Goal: Task Accomplishment & Management: Use online tool/utility

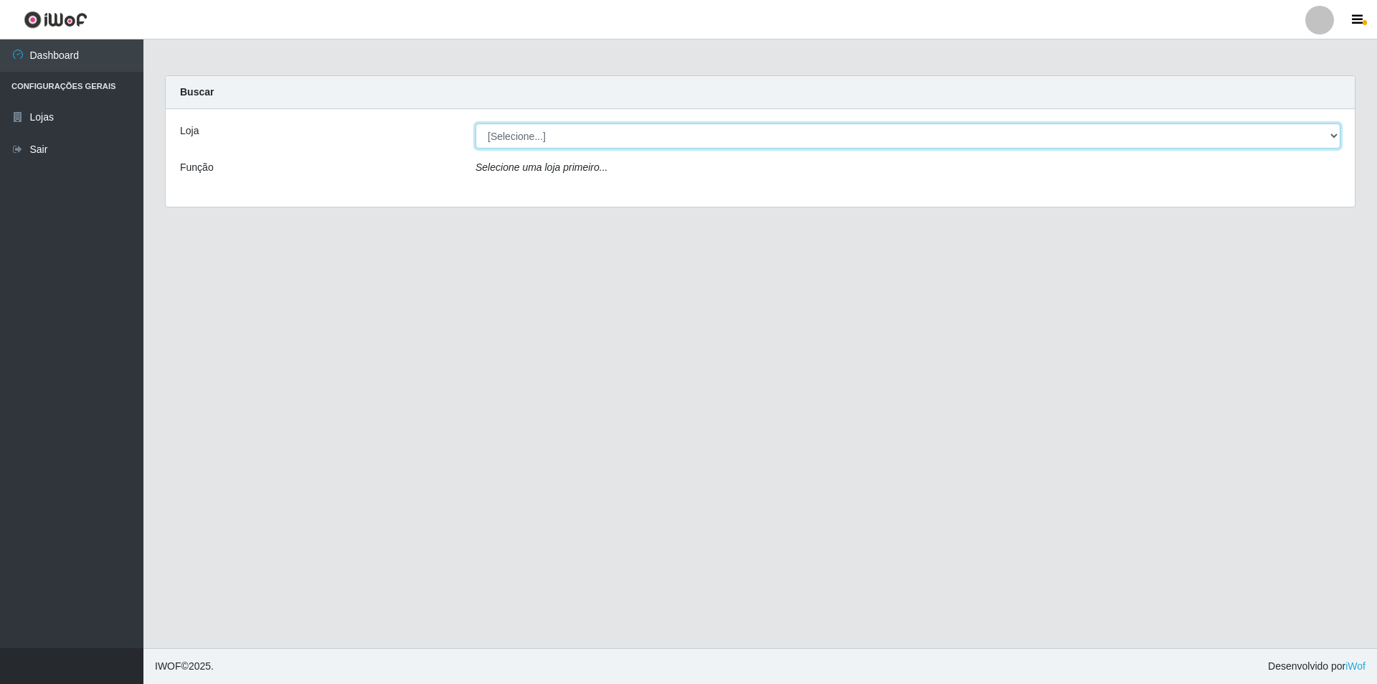
click at [544, 139] on select "[Selecione...] Atacado Vem - [STREET_ADDRESS]" at bounding box center [908, 135] width 865 height 25
select select "449"
click at [476, 123] on select "[Selecione...] Atacado Vem - [STREET_ADDRESS]" at bounding box center [908, 135] width 865 height 25
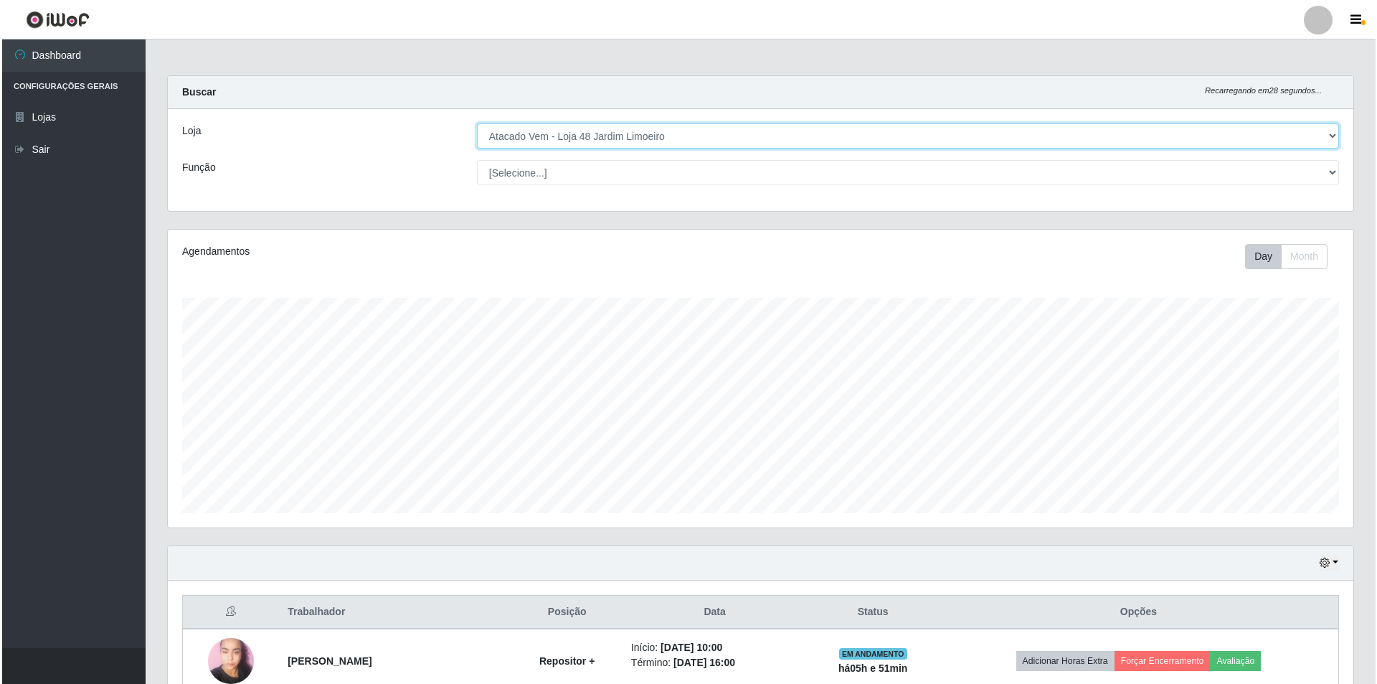
scroll to position [141, 0]
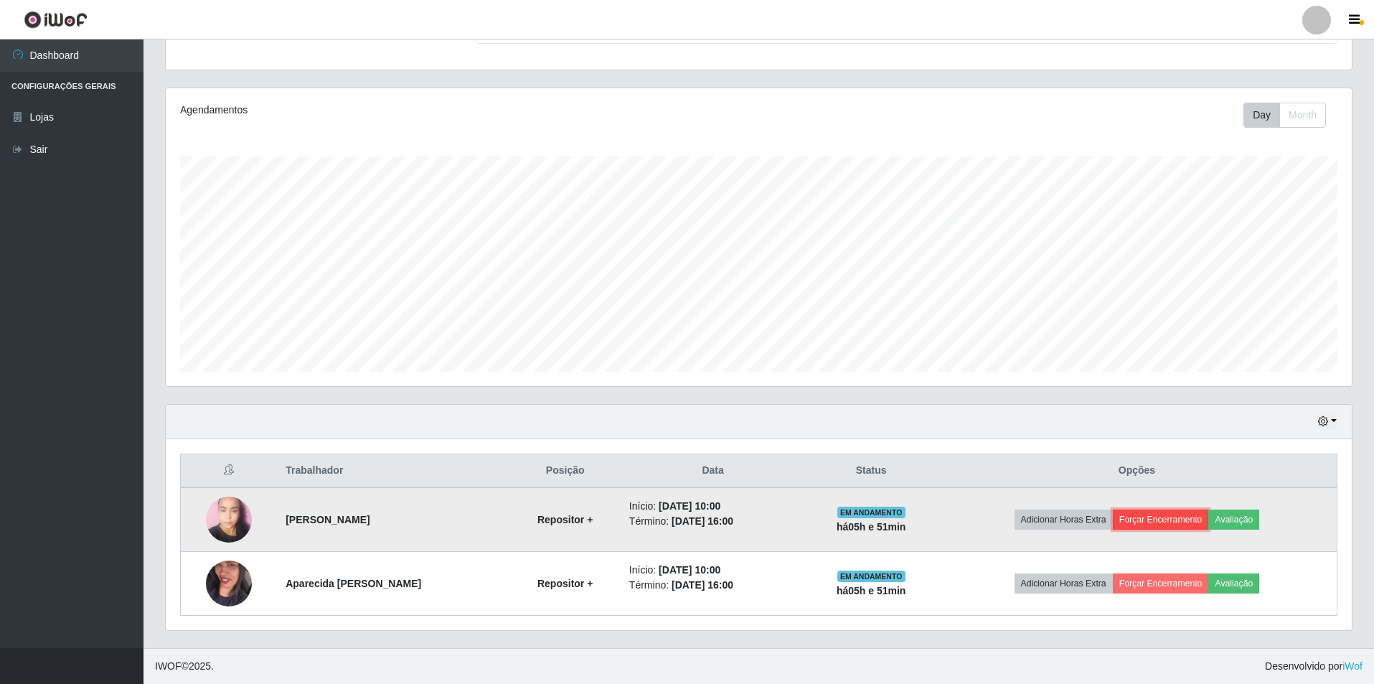
click at [1164, 523] on button "Forçar Encerramento" at bounding box center [1161, 519] width 96 height 20
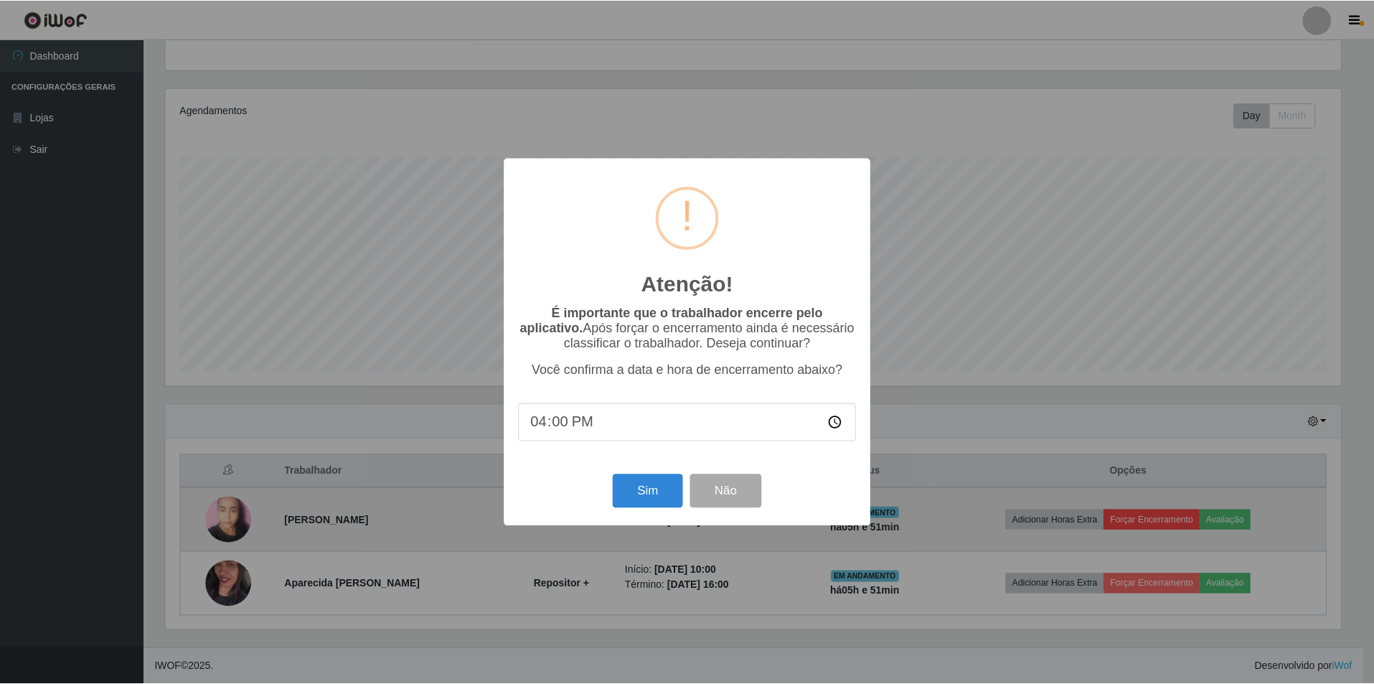
scroll to position [298, 1179]
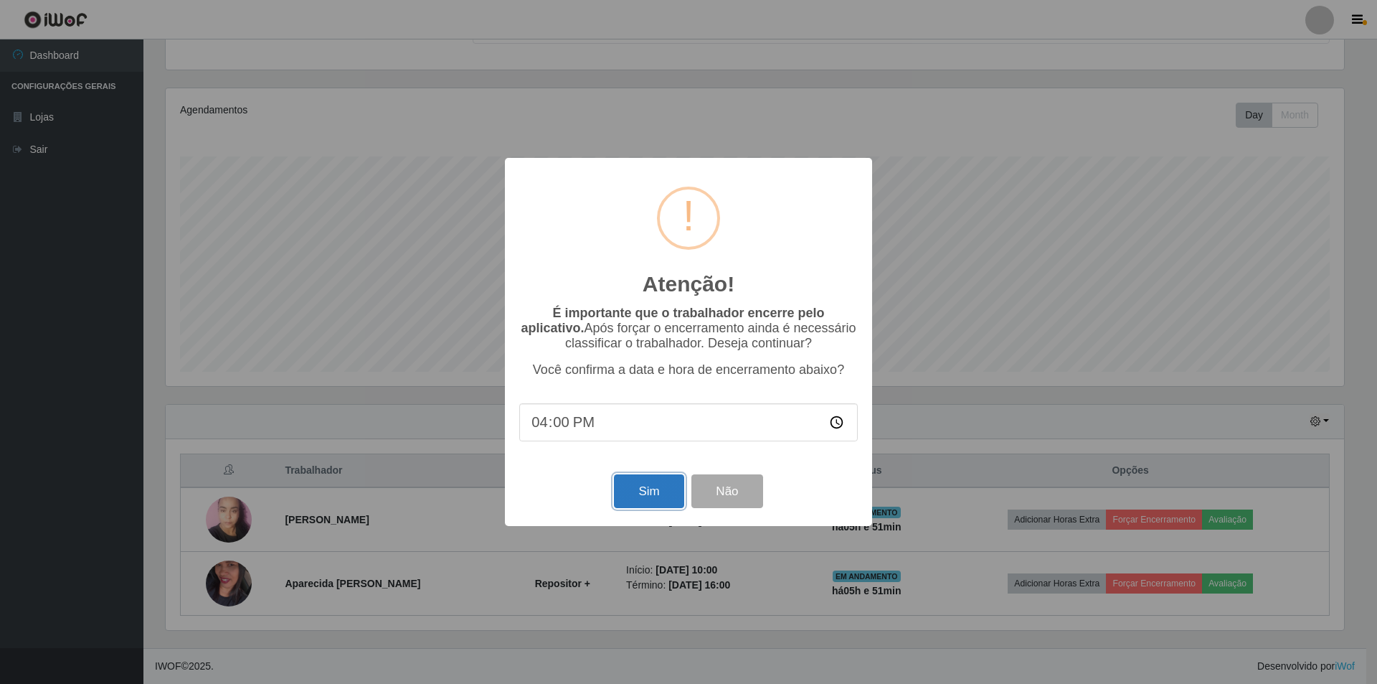
click at [643, 489] on button "Sim" at bounding box center [649, 491] width 70 height 34
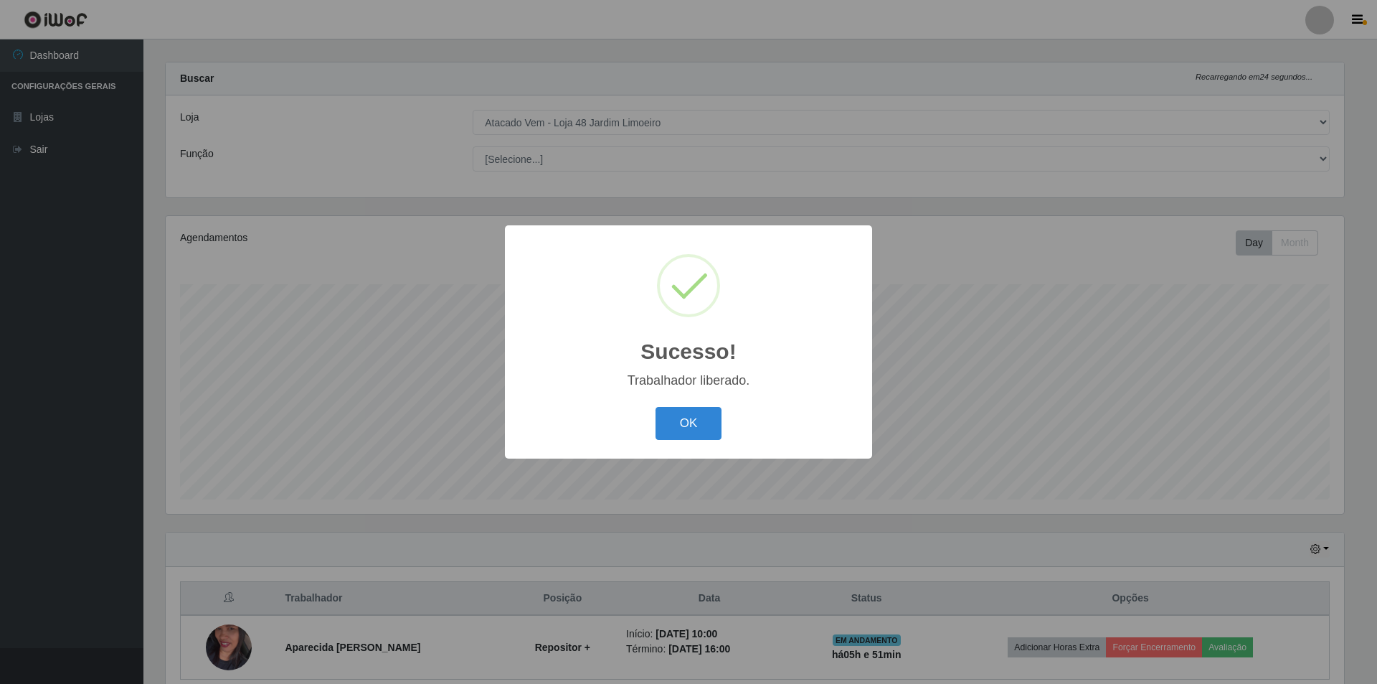
click at [1156, 585] on div "Sucesso! × Trabalhador liberado. OK Cancel" at bounding box center [688, 342] width 1377 height 684
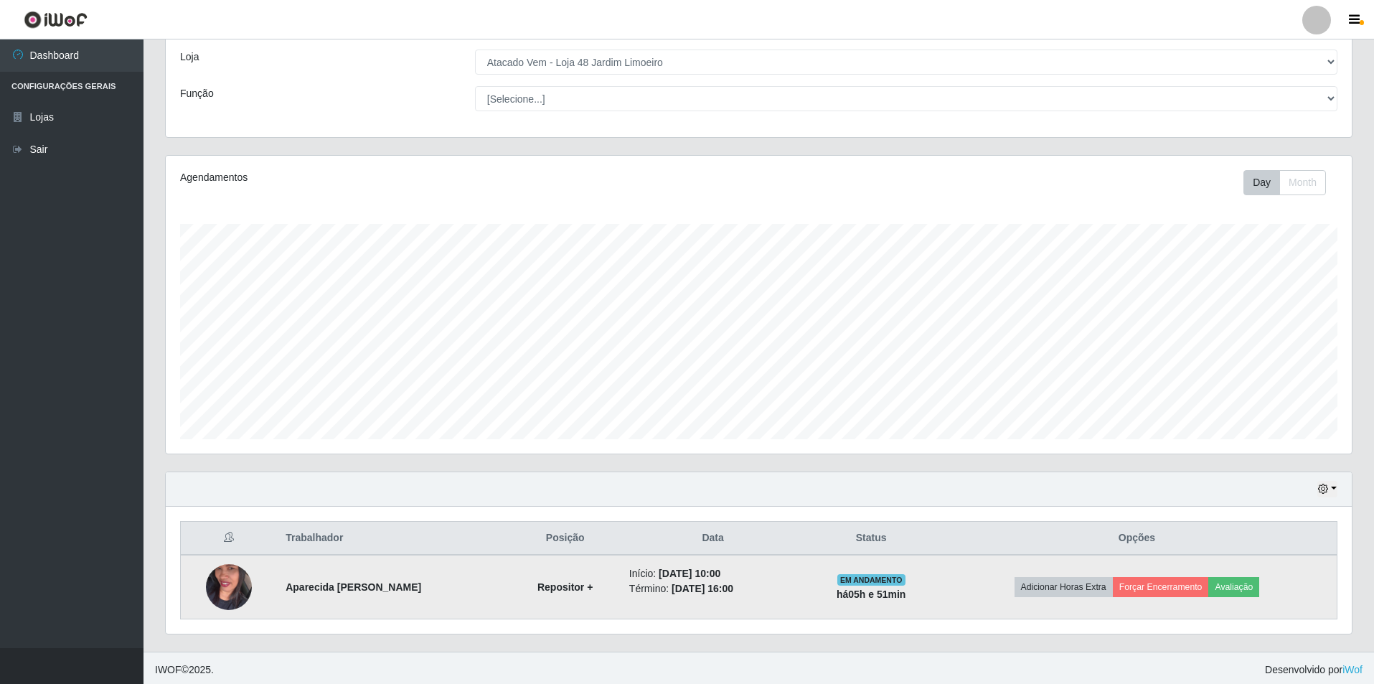
scroll to position [77, 0]
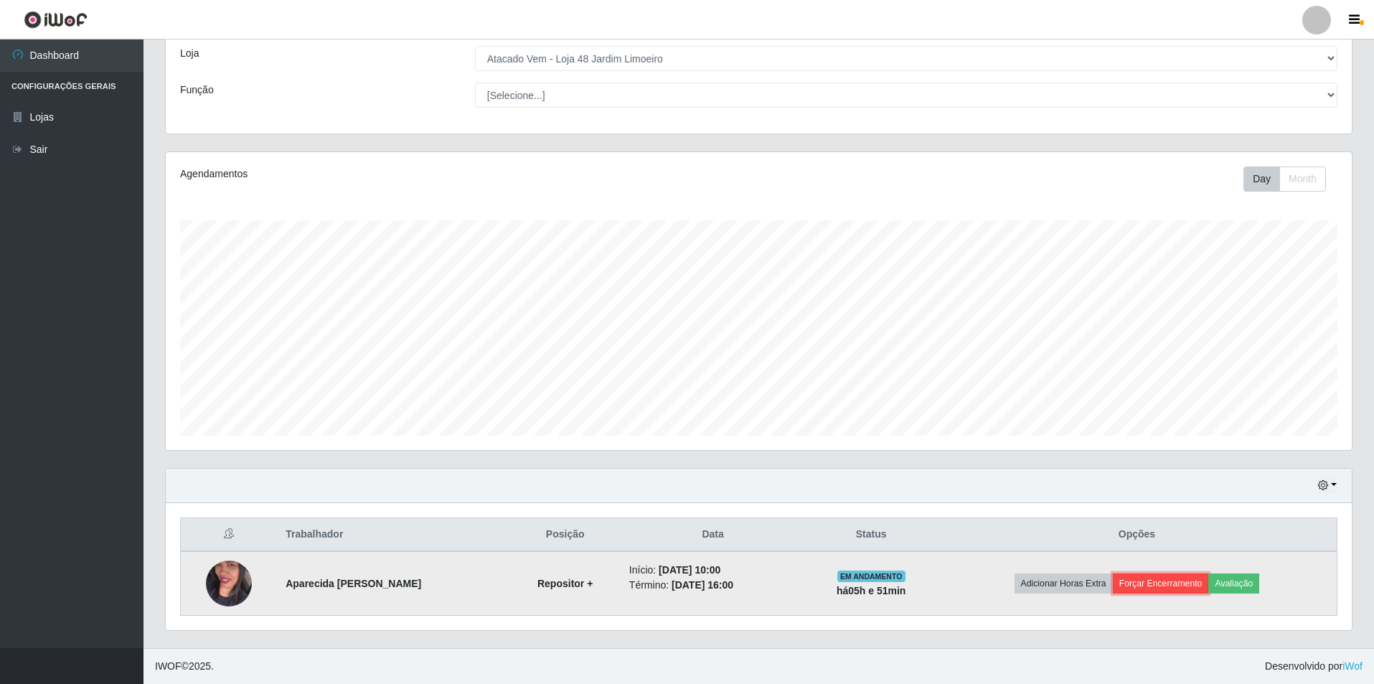
click at [1157, 581] on button "Forçar Encerramento" at bounding box center [1161, 583] width 96 height 20
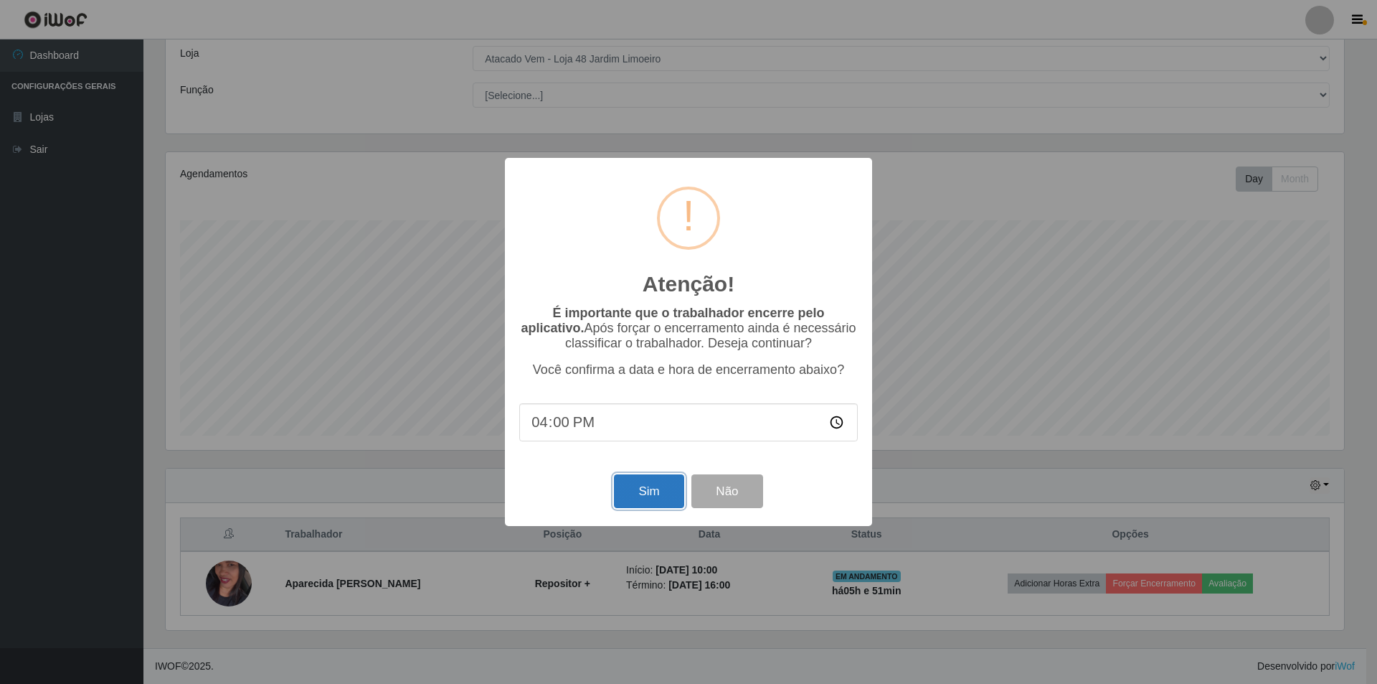
click at [649, 498] on button "Sim" at bounding box center [649, 491] width 70 height 34
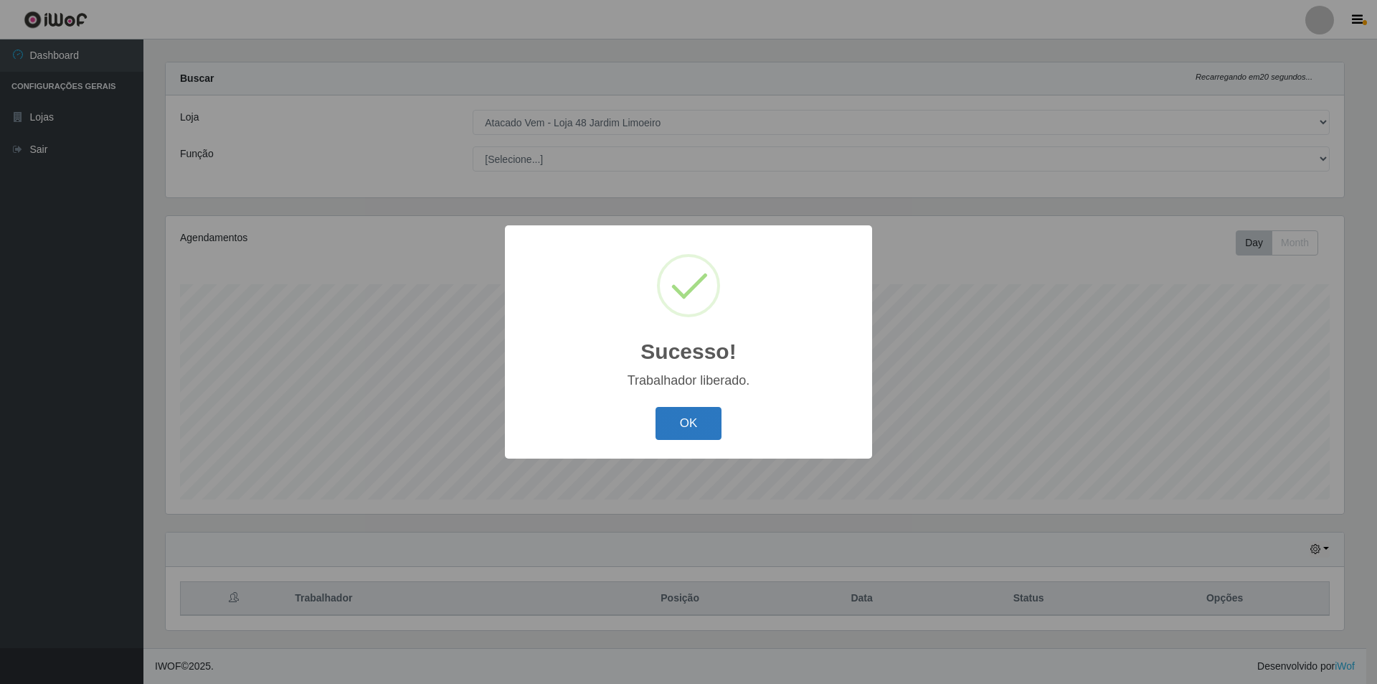
click at [694, 422] on button "OK" at bounding box center [689, 424] width 67 height 34
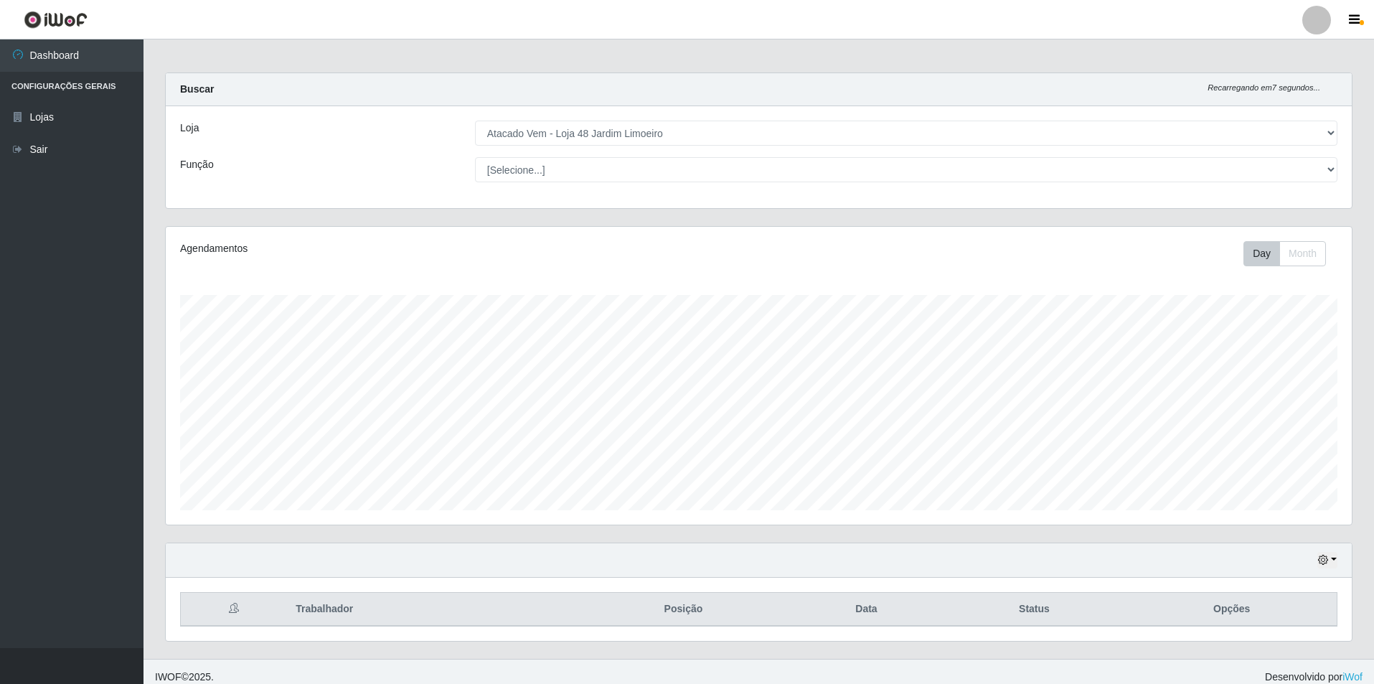
scroll to position [0, 0]
